Goal: Transaction & Acquisition: Download file/media

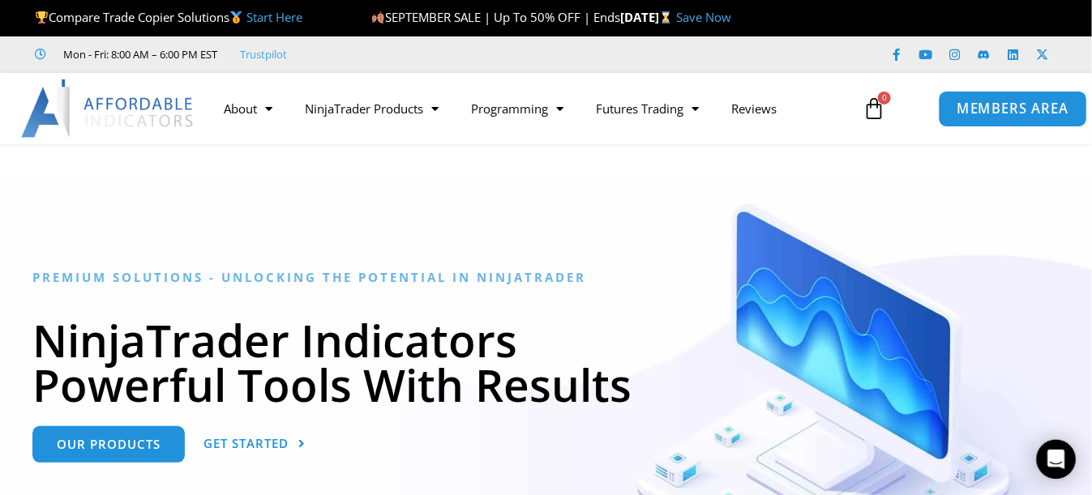
click at [999, 115] on span "MEMBERS AREA" at bounding box center [1011, 109] width 111 height 14
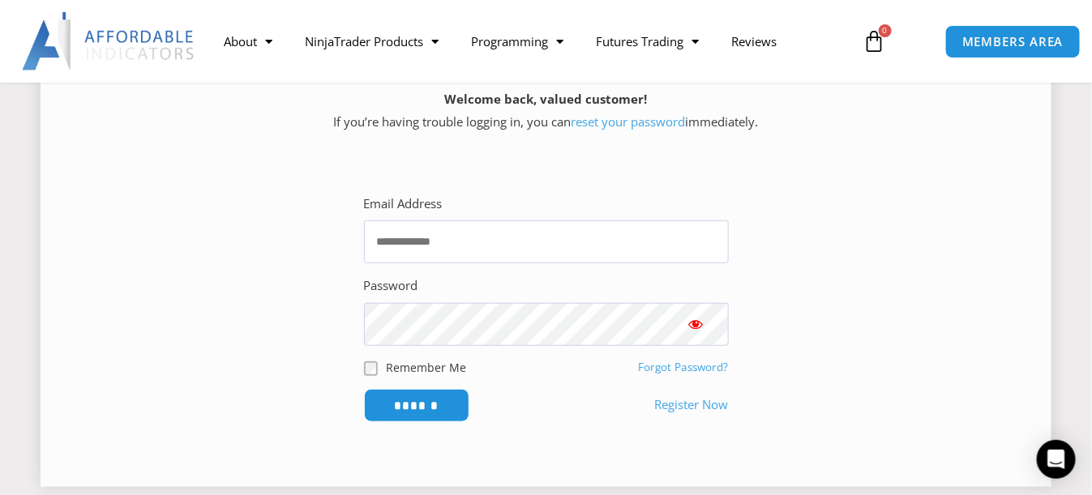
scroll to position [243, 0]
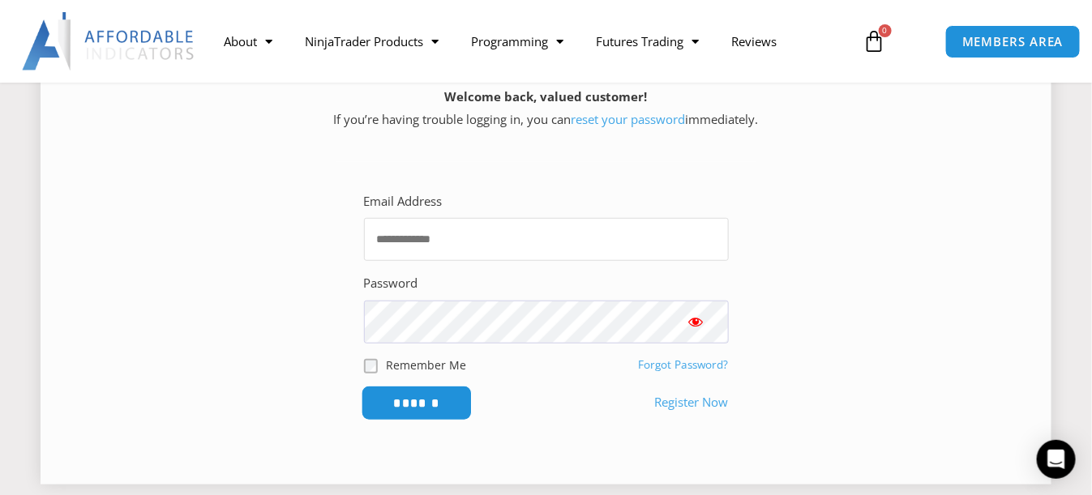
type input "**********"
click at [423, 406] on input "******" at bounding box center [416, 403] width 111 height 35
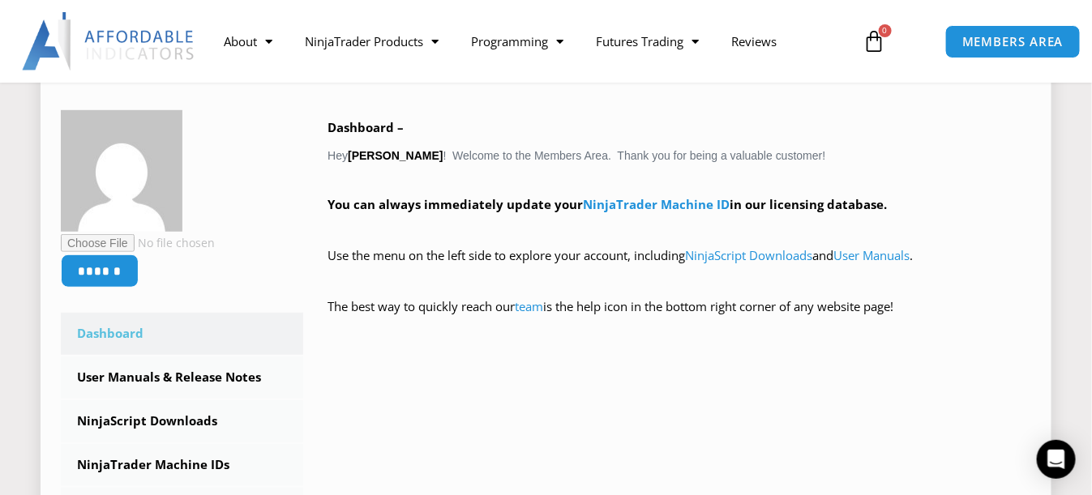
scroll to position [405, 0]
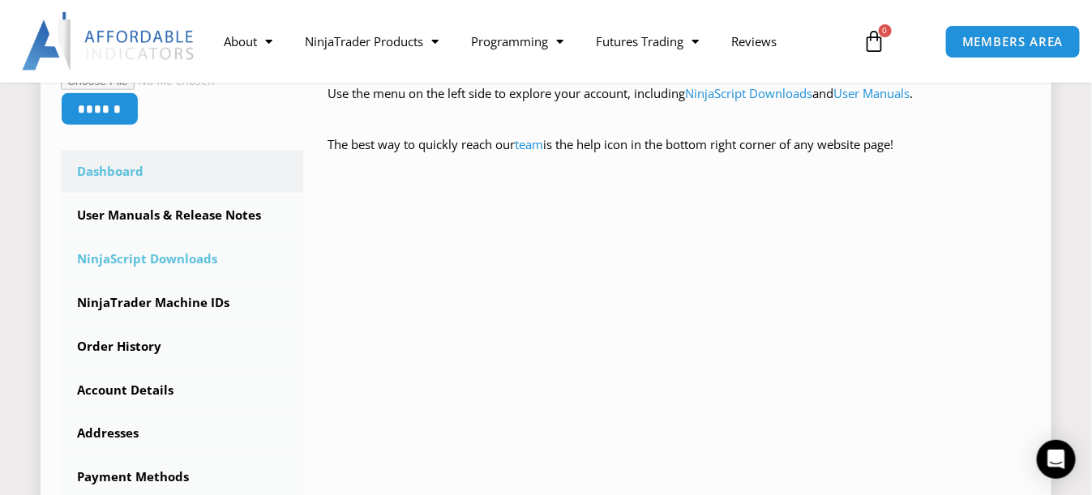
click at [164, 265] on link "NinjaScript Downloads" at bounding box center [182, 259] width 242 height 42
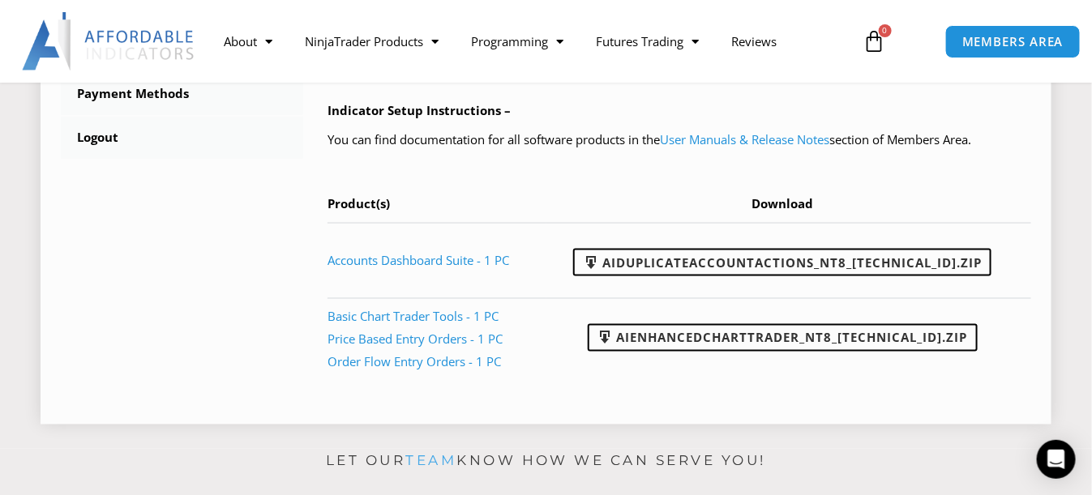
scroll to position [810, 0]
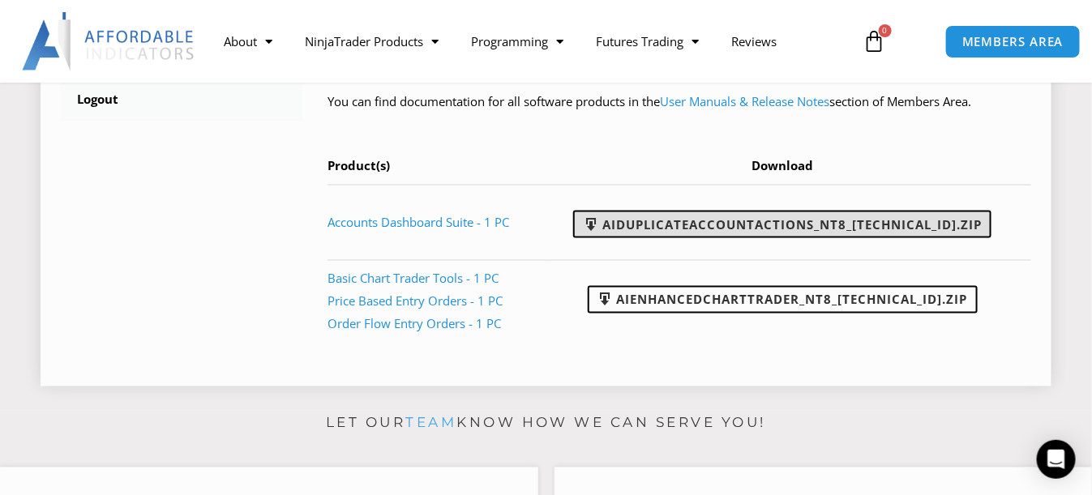
click at [694, 238] on link "AIDuplicateAccountActions_NT8_[TECHNICAL_ID].zip" at bounding box center [782, 225] width 418 height 28
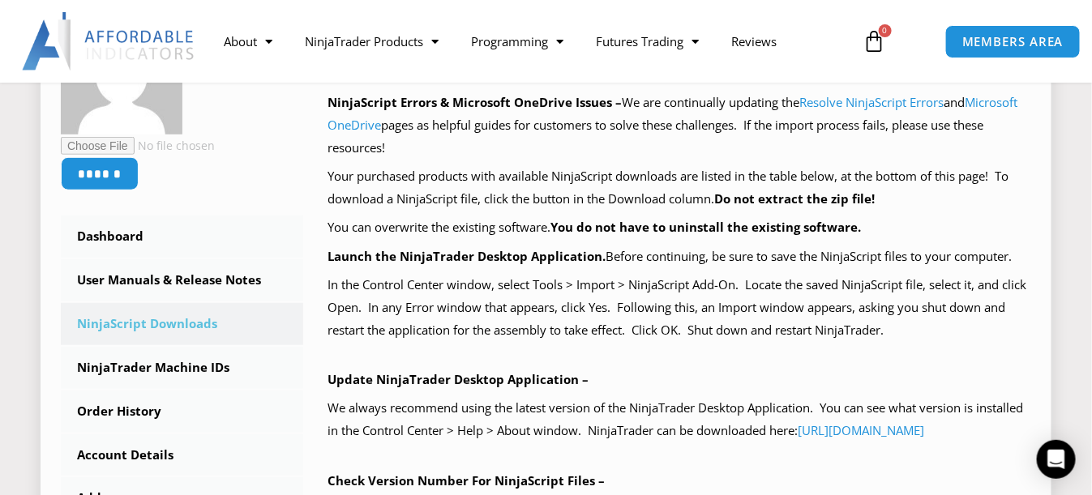
scroll to position [324, 0]
click at [233, 276] on link "User Manuals & Release Notes" at bounding box center [182, 280] width 242 height 42
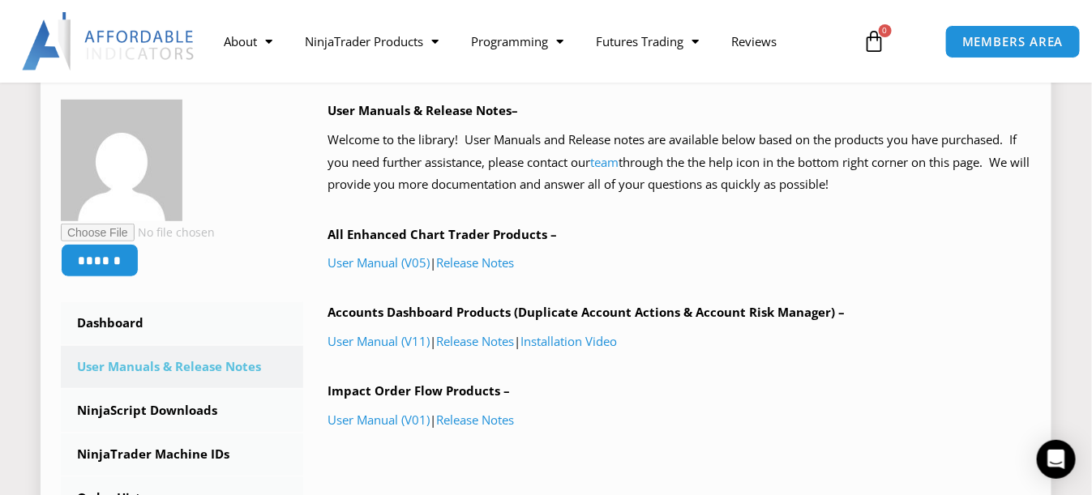
scroll to position [243, 0]
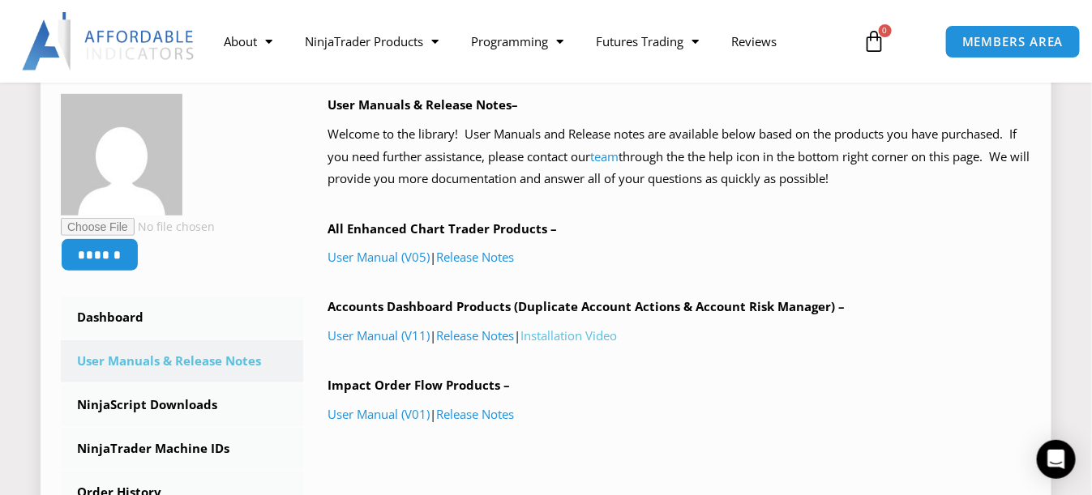
click at [575, 338] on link "Installation Video" at bounding box center [568, 335] width 96 height 16
